Goal: Find specific page/section: Find specific page/section

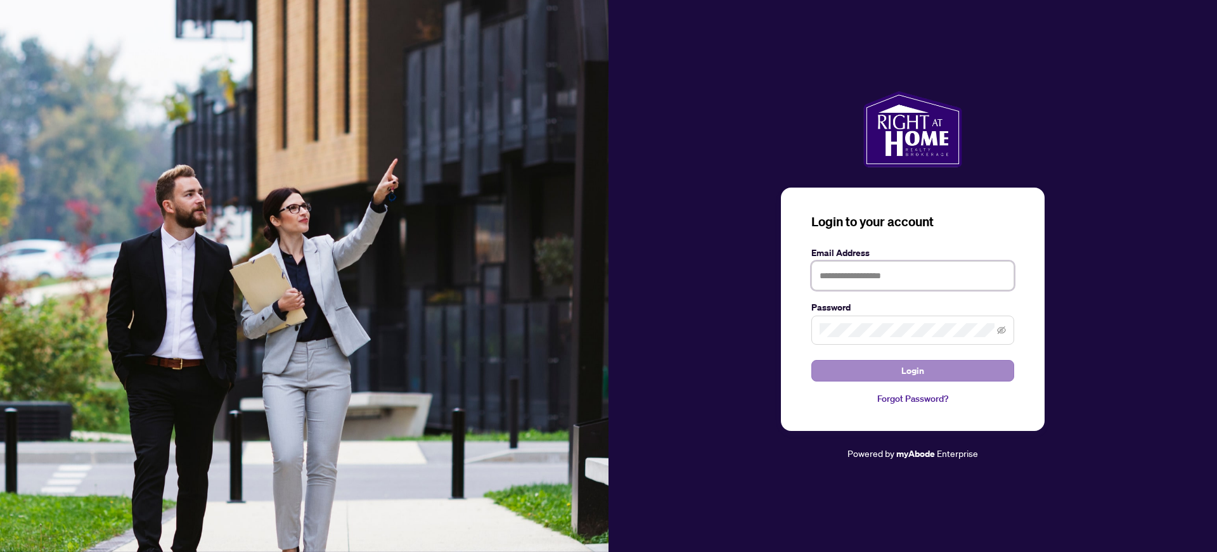
type input "**********"
click at [887, 367] on button "Login" at bounding box center [912, 371] width 203 height 22
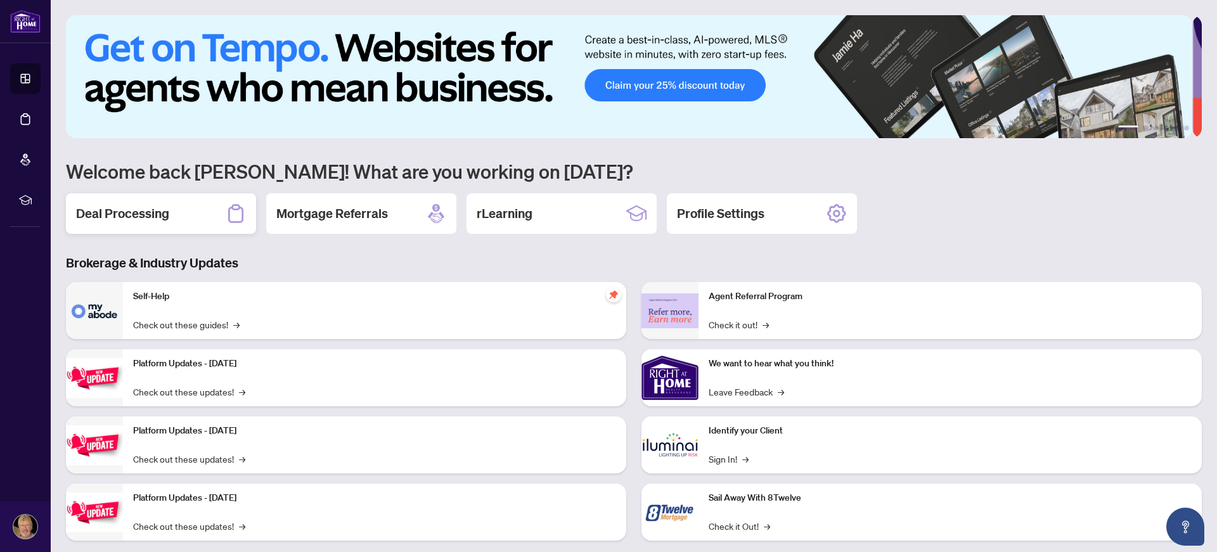
click at [117, 217] on h2 "Deal Processing" at bounding box center [122, 214] width 93 height 18
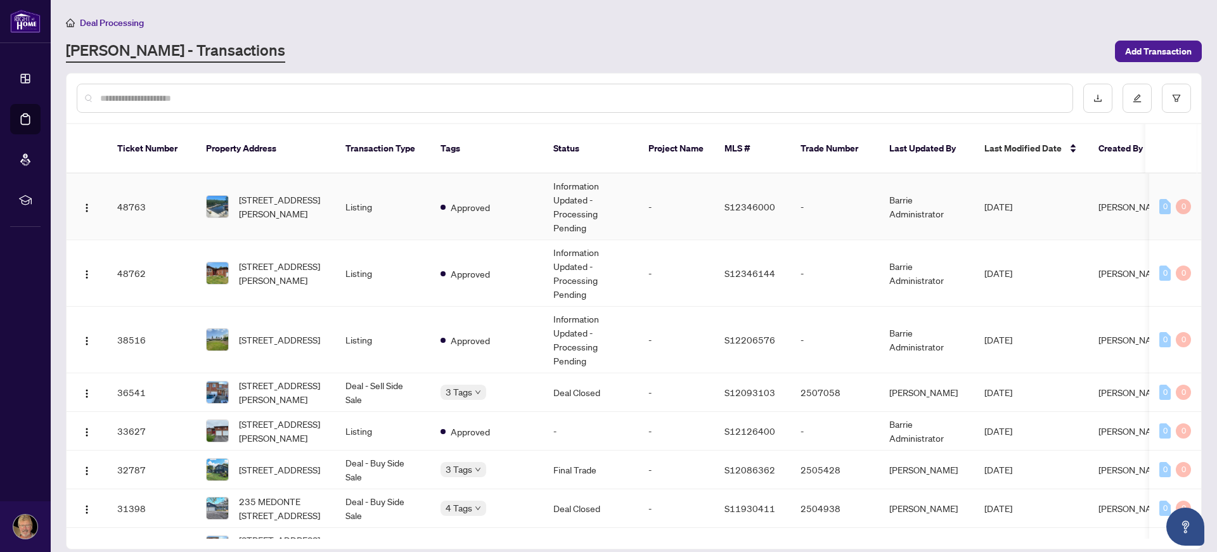
click at [659, 197] on td "-" at bounding box center [676, 207] width 76 height 67
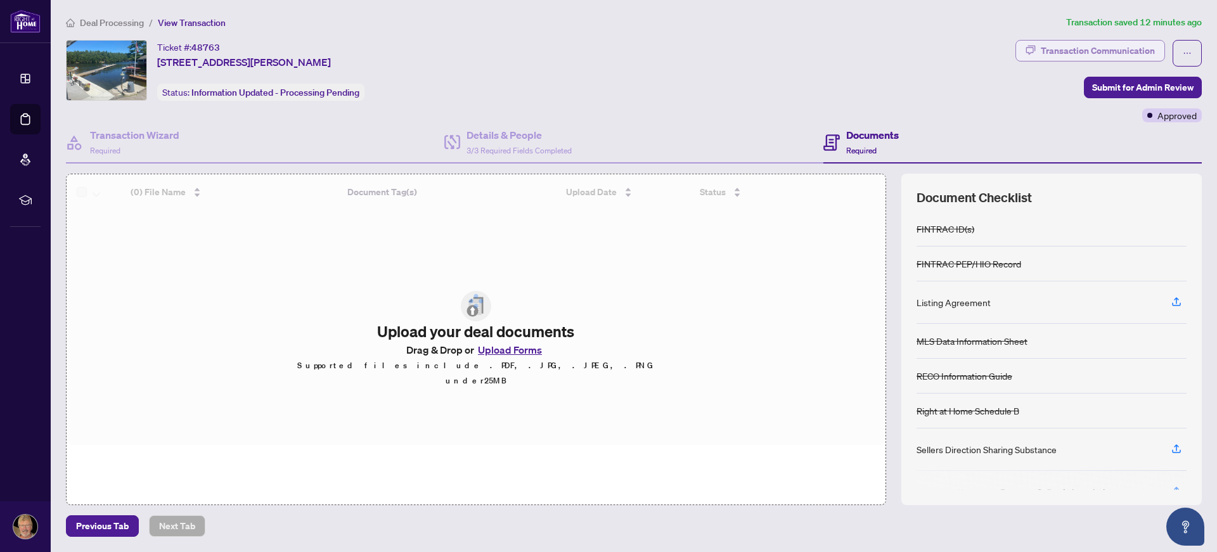
click at [1103, 48] on div "Transaction Communication" at bounding box center [1098, 51] width 114 height 20
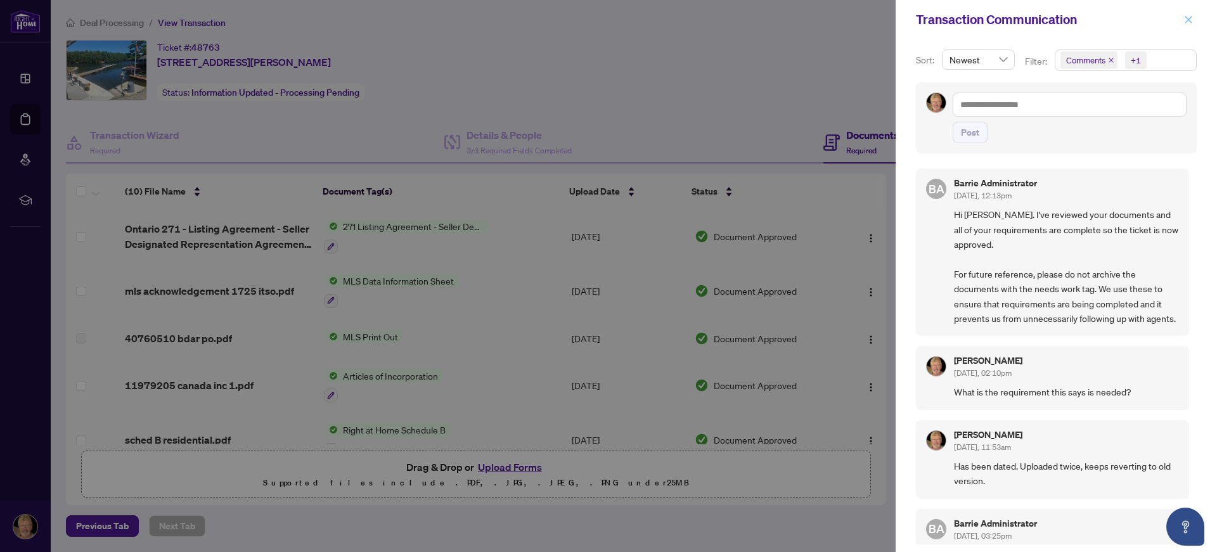
click at [1186, 19] on icon "close" at bounding box center [1188, 19] width 9 height 9
